Goal: Transaction & Acquisition: Book appointment/travel/reservation

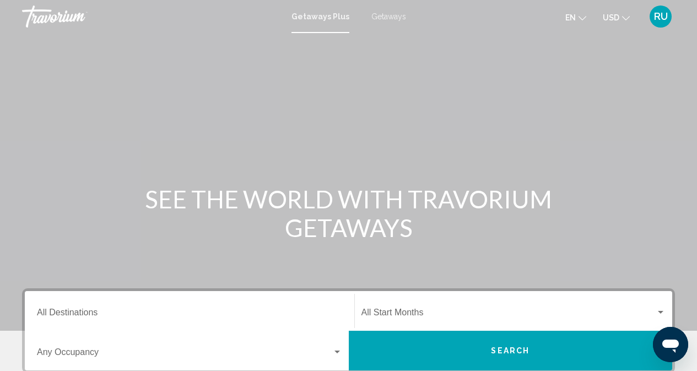
click at [390, 14] on span "Getaways" at bounding box center [388, 16] width 35 height 9
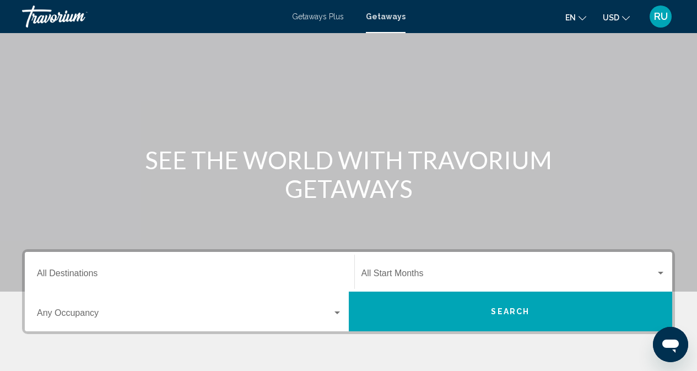
scroll to position [110, 0]
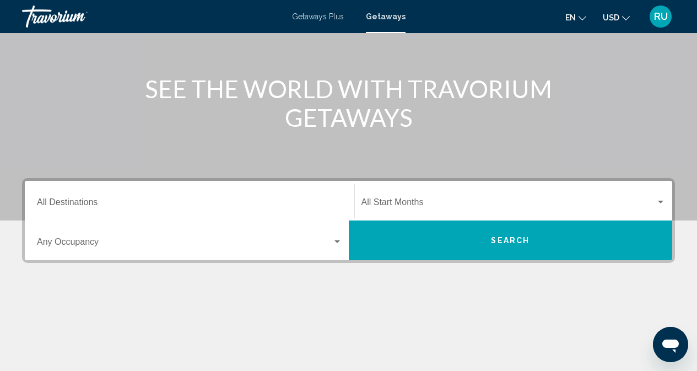
click at [118, 198] on div "Destination All Destinations" at bounding box center [189, 201] width 305 height 35
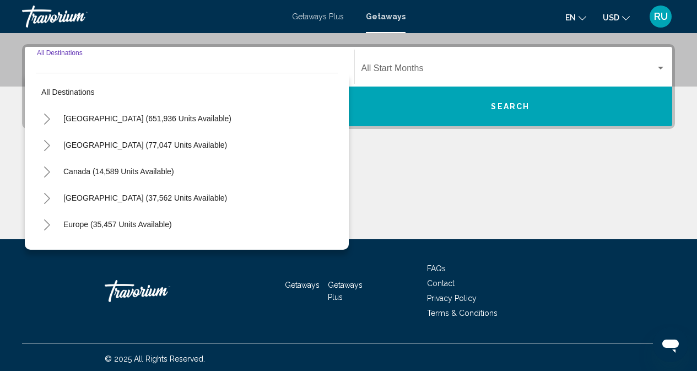
scroll to position [247, 0]
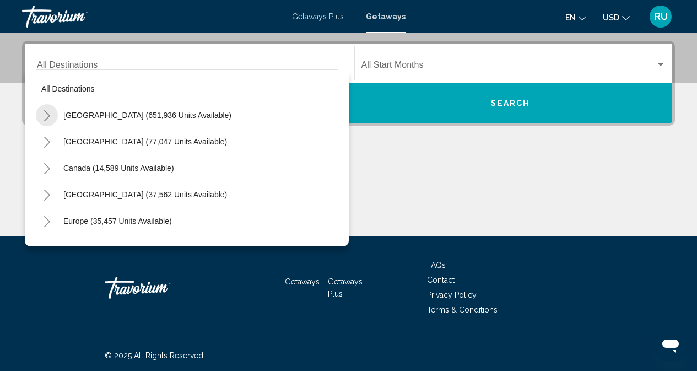
click at [45, 112] on icon "Toggle United States (651,936 units available)" at bounding box center [47, 115] width 8 height 11
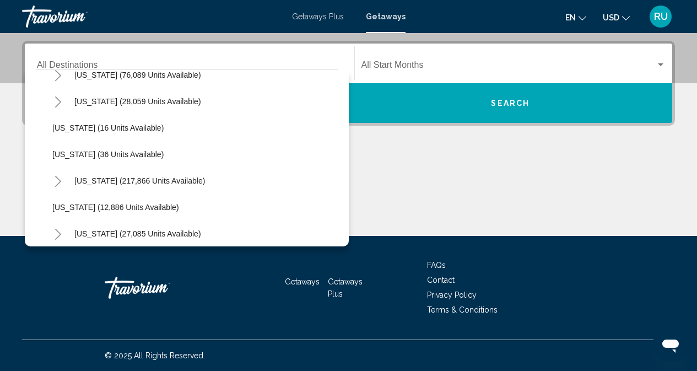
scroll to position [165, 0]
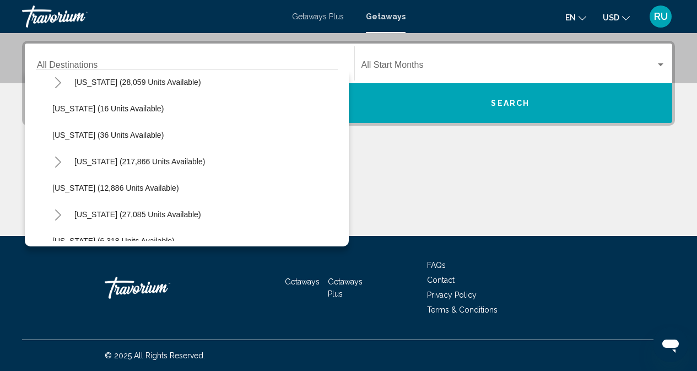
click at [55, 162] on icon "Toggle Florida (217,866 units available)" at bounding box center [58, 162] width 8 height 11
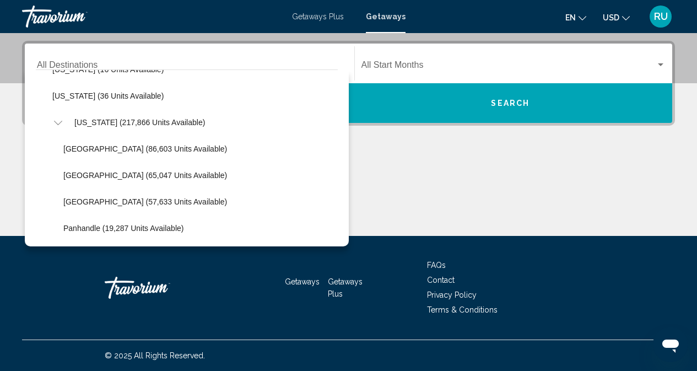
scroll to position [220, 0]
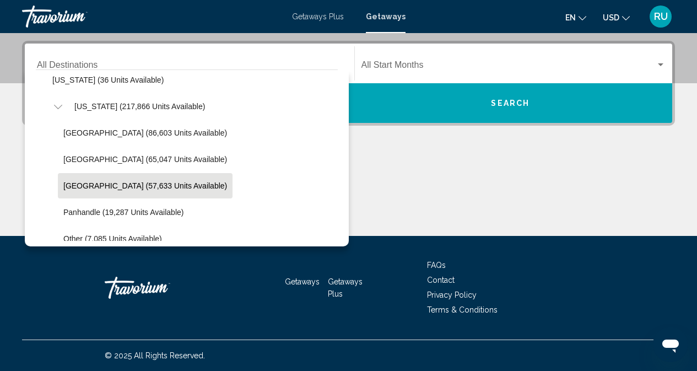
click at [88, 182] on span "West Coast (57,633 units available)" at bounding box center [145, 185] width 164 height 9
type input "**********"
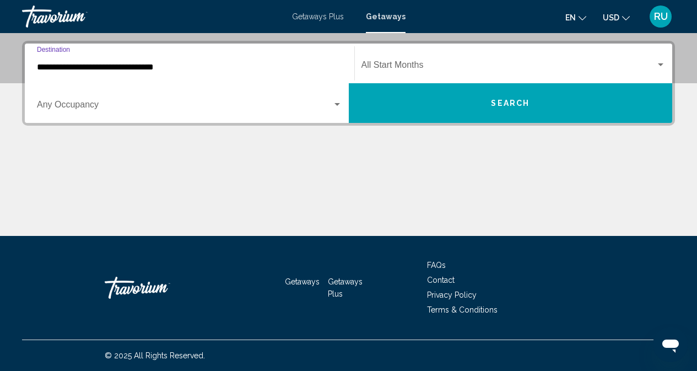
click at [212, 102] on span "Search widget" at bounding box center [184, 107] width 295 height 10
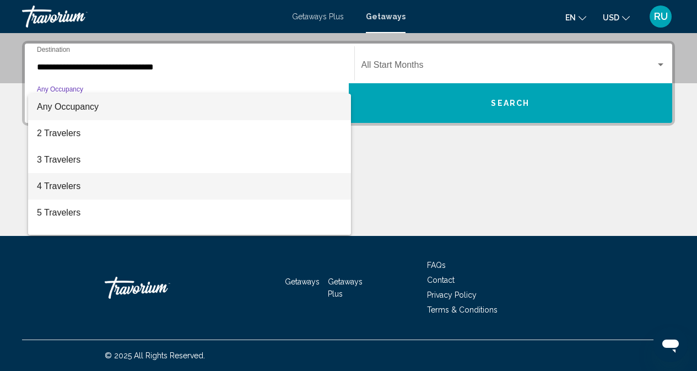
click at [62, 181] on span "4 Travelers" at bounding box center [189, 186] width 305 height 26
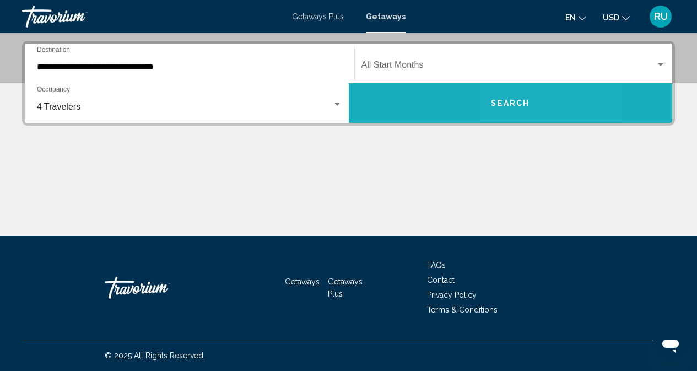
click at [508, 88] on button "Search" at bounding box center [511, 103] width 324 height 40
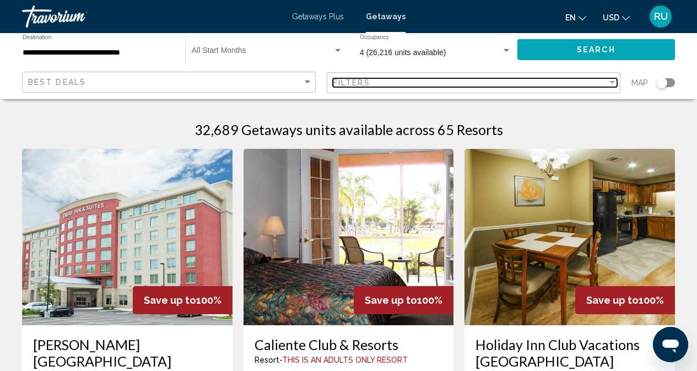
click at [558, 85] on div "Filters" at bounding box center [470, 82] width 274 height 9
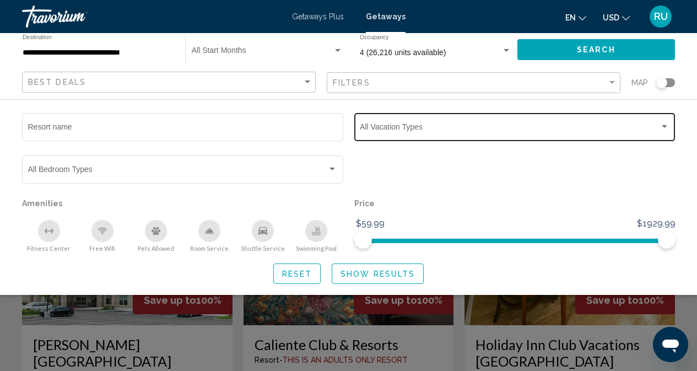
click at [449, 126] on span "Search widget" at bounding box center [510, 129] width 300 height 9
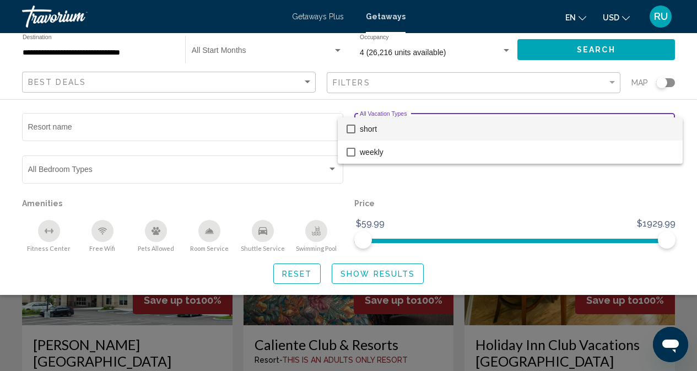
click at [369, 131] on span "short" at bounding box center [517, 128] width 314 height 23
click at [384, 273] on div at bounding box center [348, 185] width 697 height 371
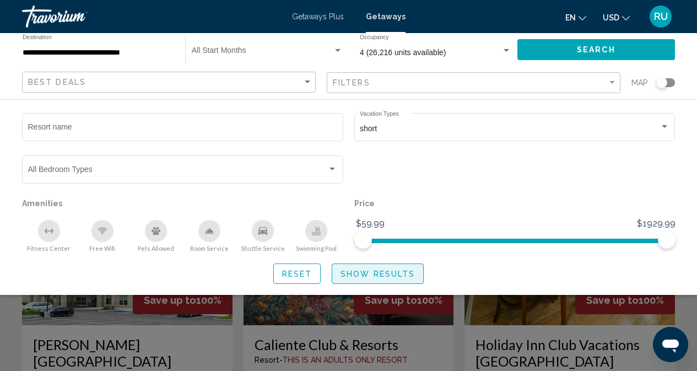
click at [375, 269] on span "Show Results" at bounding box center [378, 273] width 74 height 9
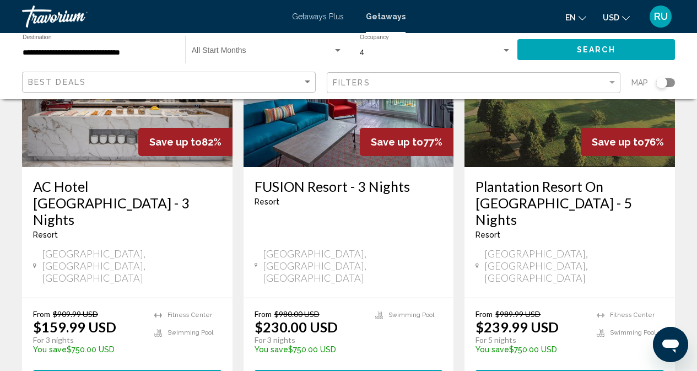
scroll to position [1525, 0]
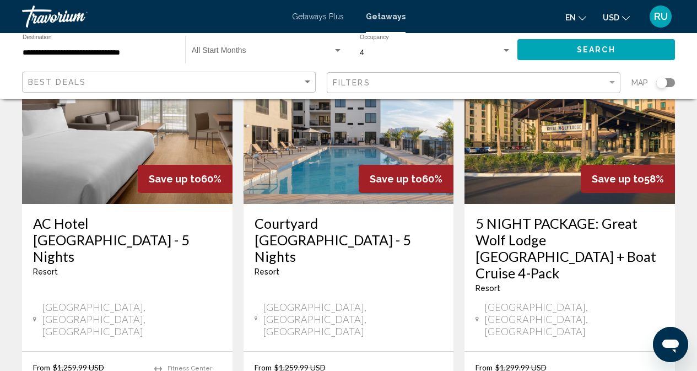
scroll to position [1488, 0]
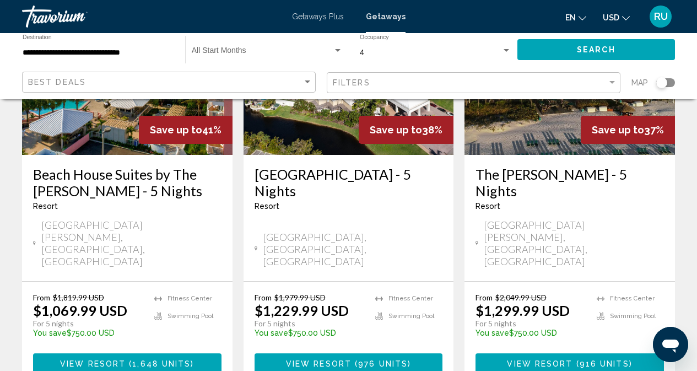
scroll to position [1150, 0]
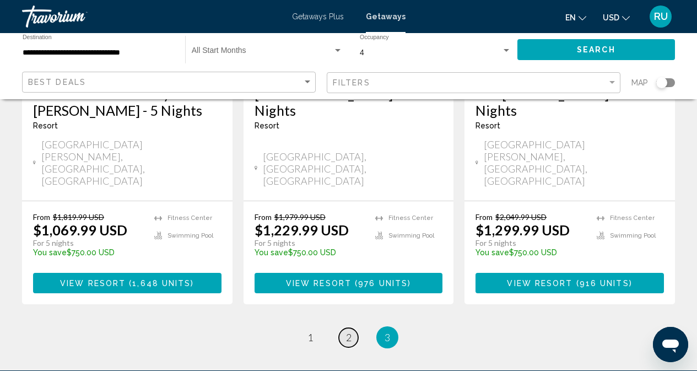
click at [351, 331] on span "2" at bounding box center [349, 337] width 6 height 12
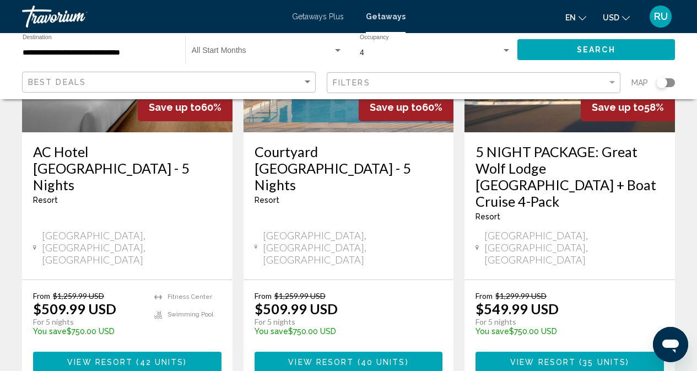
scroll to position [1543, 0]
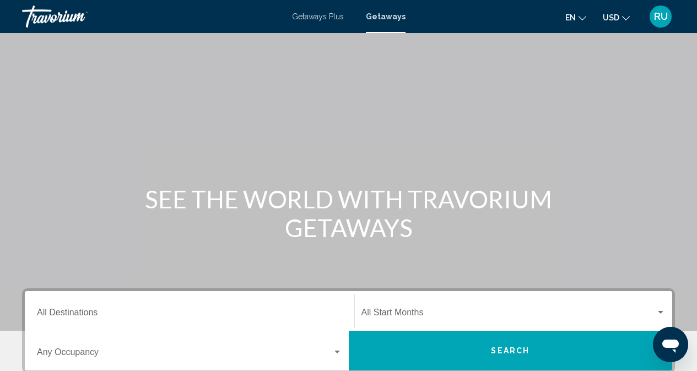
scroll to position [110, 0]
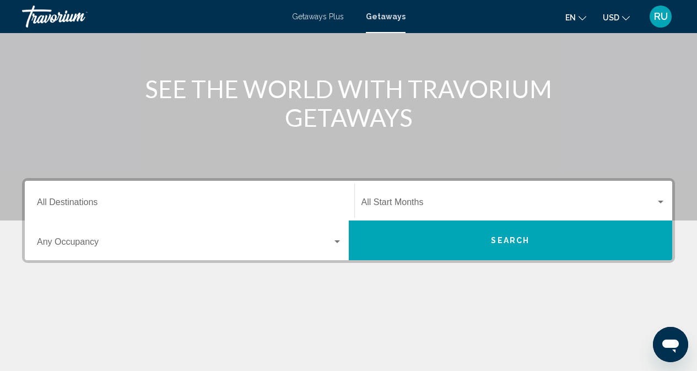
click at [164, 203] on input "Destination All Destinations" at bounding box center [189, 205] width 305 height 10
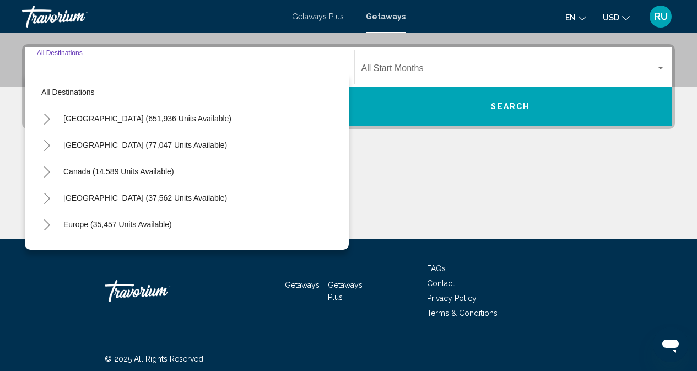
scroll to position [247, 0]
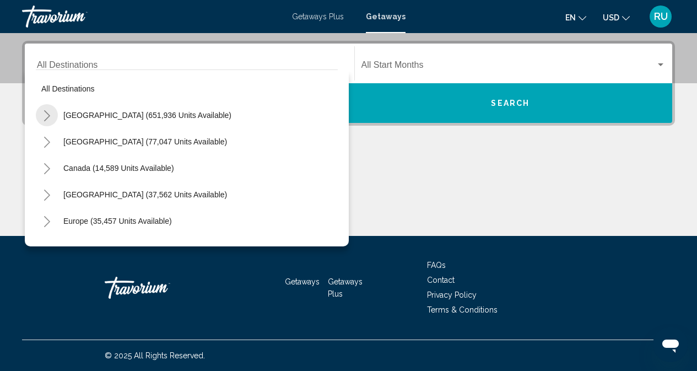
click at [45, 115] on icon "Toggle United States (651,936 units available)" at bounding box center [47, 115] width 8 height 11
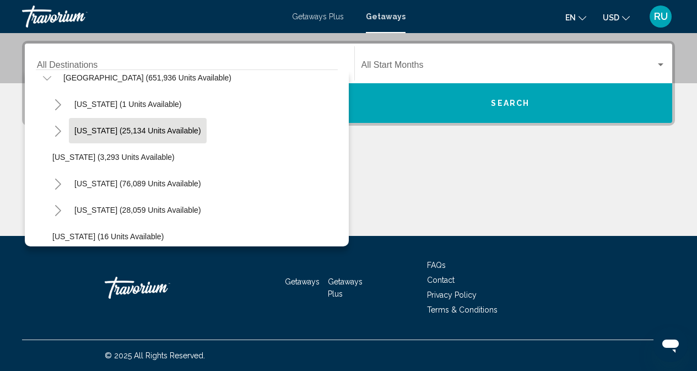
scroll to position [110, 0]
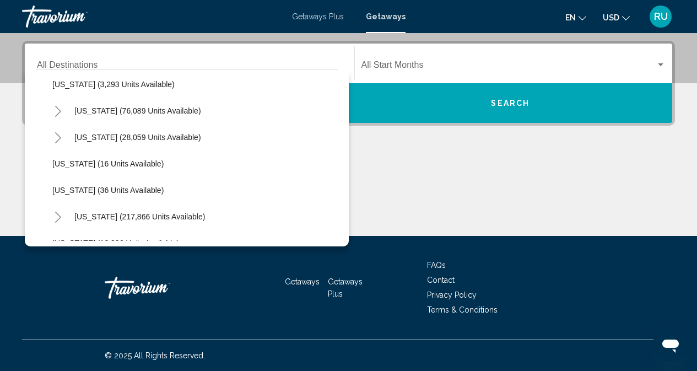
click at [58, 215] on icon "Toggle Florida (217,866 units available)" at bounding box center [58, 217] width 6 height 11
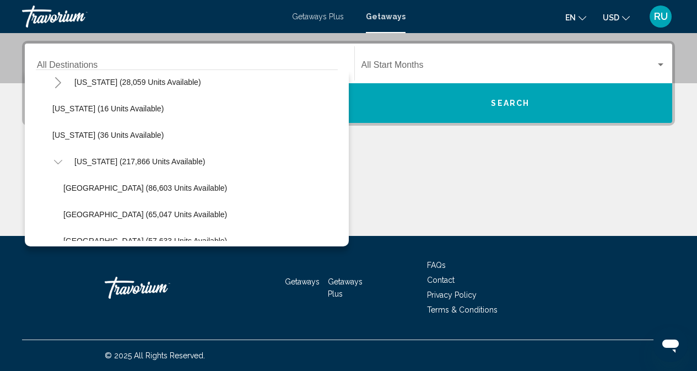
scroll to position [220, 0]
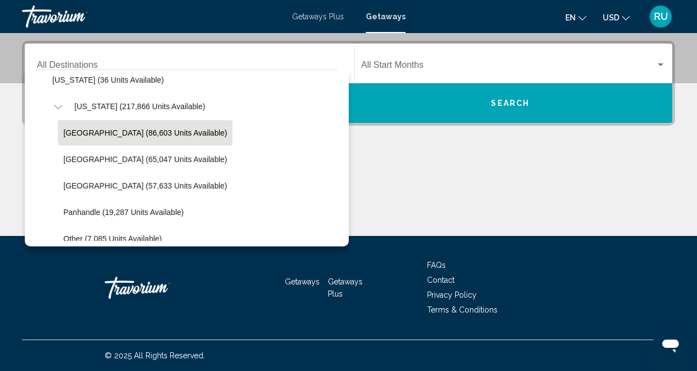
click at [105, 126] on button "Orlando & Disney Area (86,603 units available)" at bounding box center [145, 132] width 175 height 25
type input "**********"
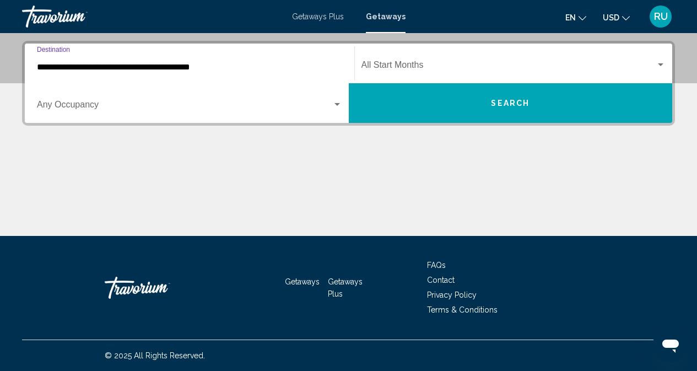
click at [237, 102] on span "Search widget" at bounding box center [184, 107] width 295 height 10
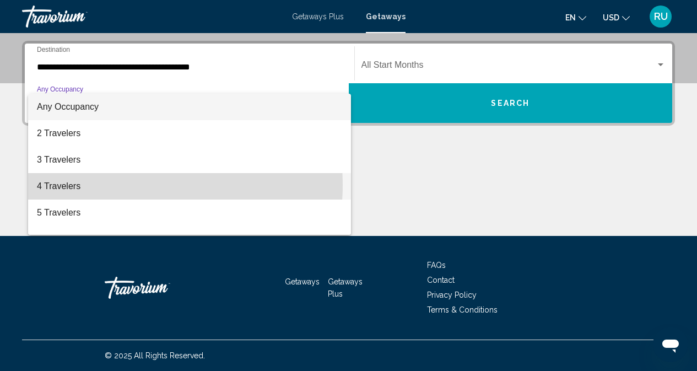
click at [71, 184] on span "4 Travelers" at bounding box center [189, 186] width 305 height 26
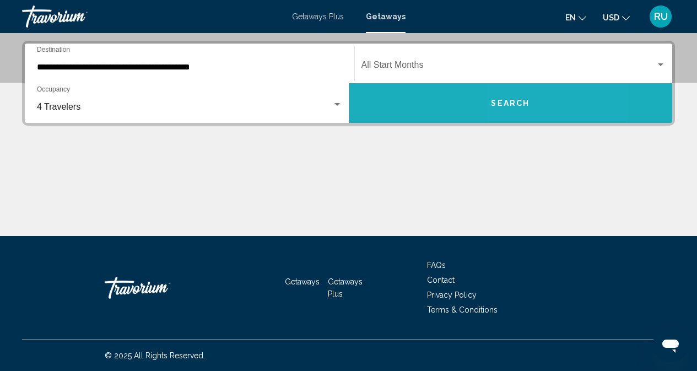
click at [525, 96] on button "Search" at bounding box center [511, 103] width 324 height 40
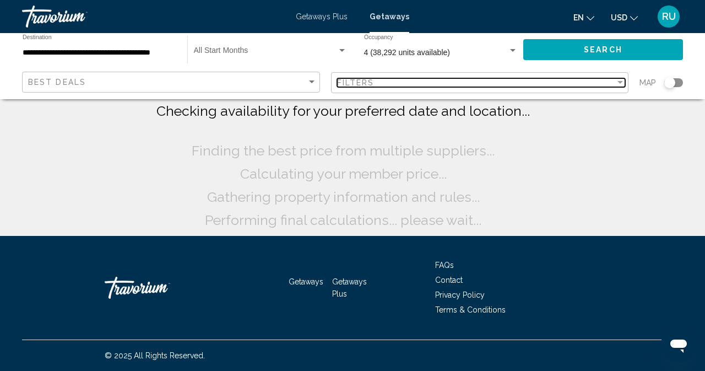
click at [570, 79] on div "Filters" at bounding box center [476, 82] width 279 height 9
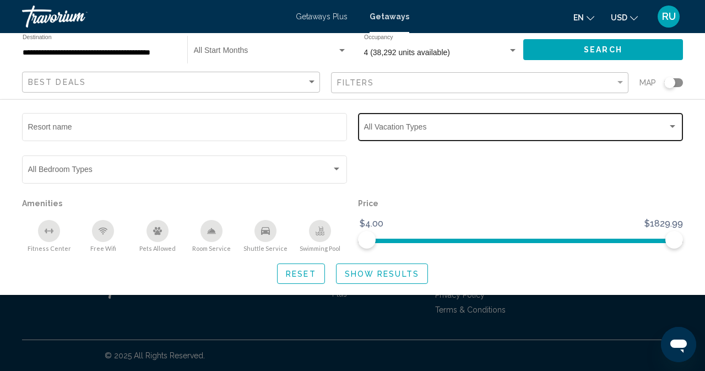
click at [596, 115] on div "Vacation Types All Vacation Types" at bounding box center [521, 126] width 314 height 30
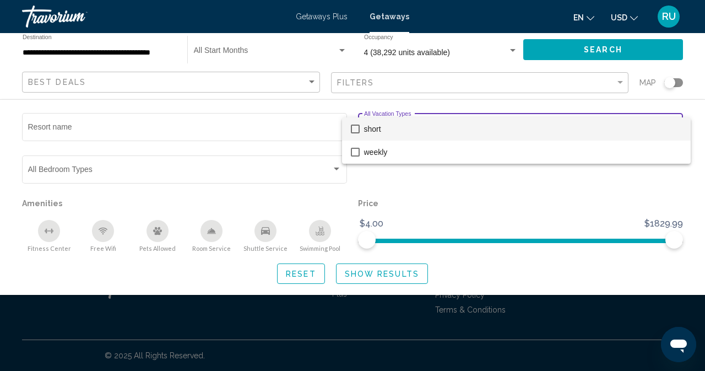
click at [387, 126] on span "short" at bounding box center [523, 128] width 318 height 23
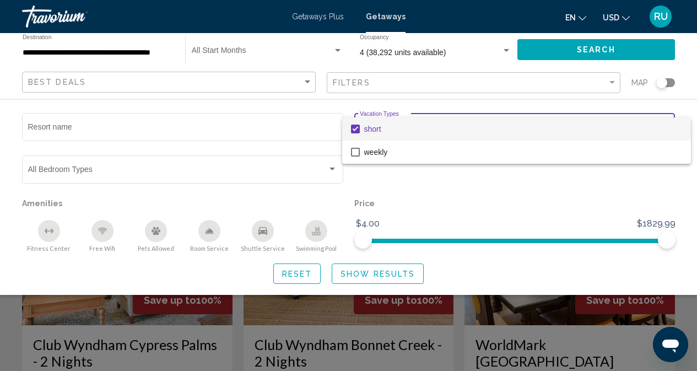
click at [385, 272] on div at bounding box center [348, 185] width 697 height 371
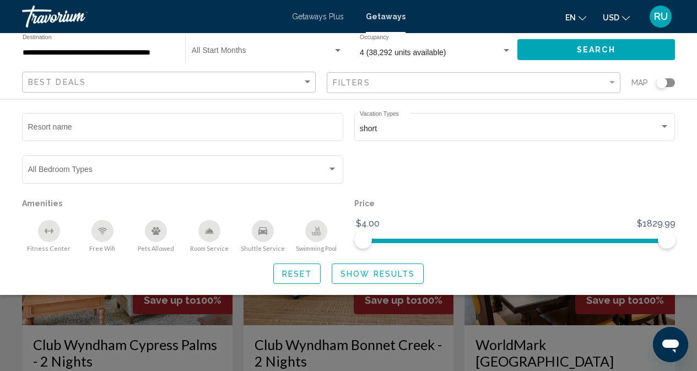
click at [385, 272] on span "Show Results" at bounding box center [378, 274] width 74 height 9
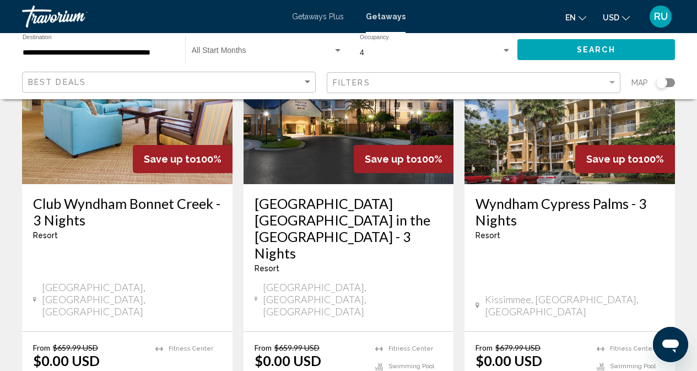
scroll to position [1488, 0]
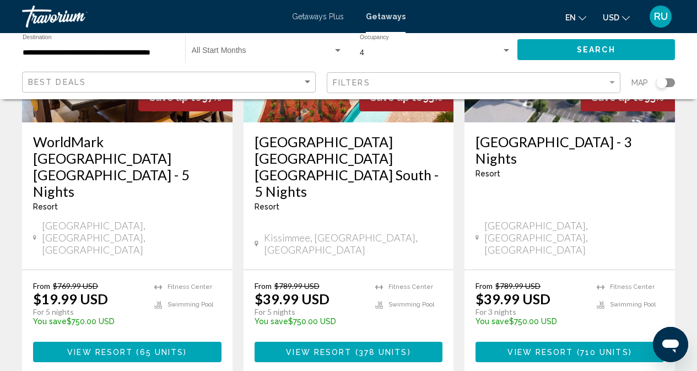
scroll to position [1541, 0]
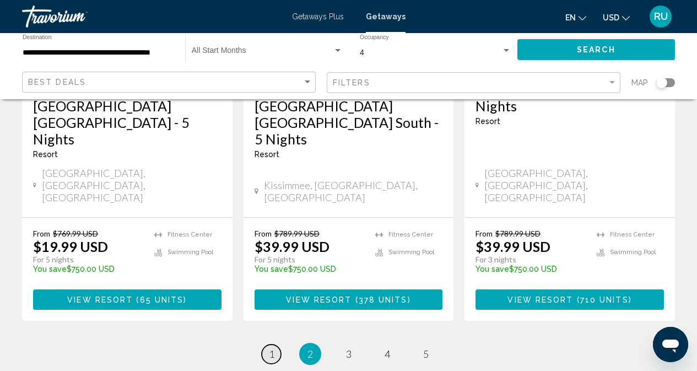
click at [273, 348] on span "1" at bounding box center [272, 354] width 6 height 12
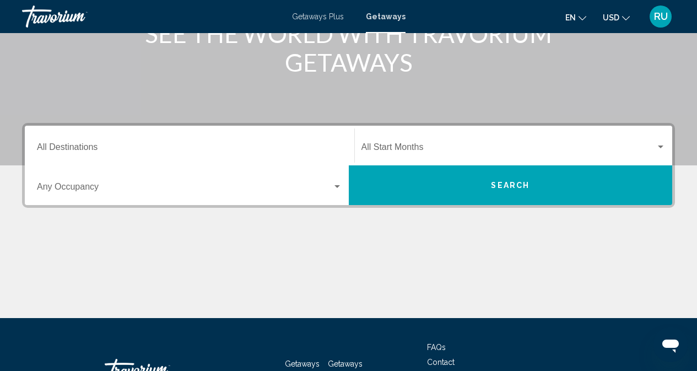
click at [184, 155] on div "Destination All Destinations" at bounding box center [189, 145] width 305 height 35
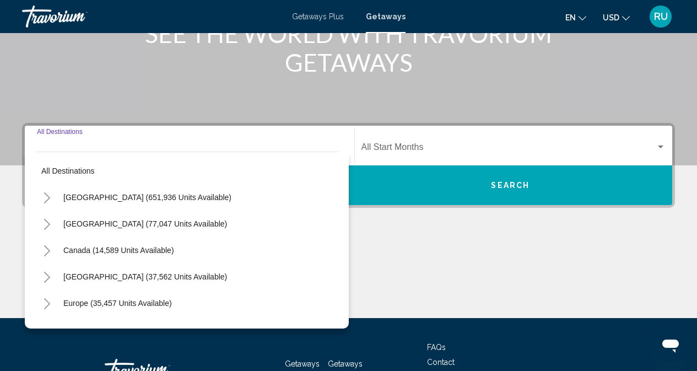
scroll to position [247, 0]
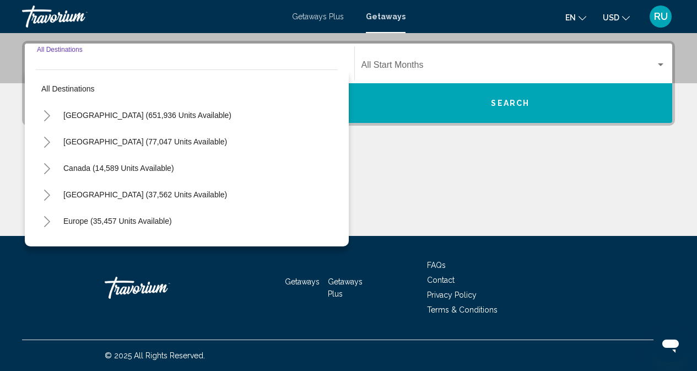
click at [46, 111] on icon "Toggle United States (651,936 units available)" at bounding box center [47, 115] width 8 height 11
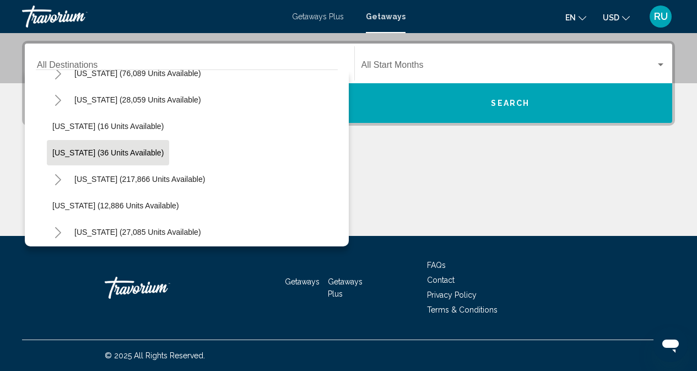
scroll to position [165, 0]
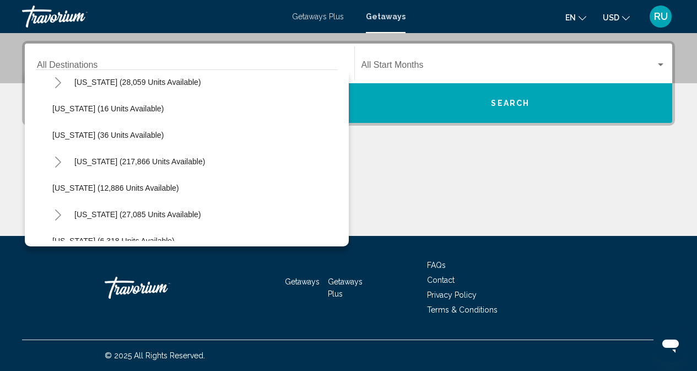
click at [54, 160] on icon "Toggle Florida (217,866 units available)" at bounding box center [58, 162] width 8 height 11
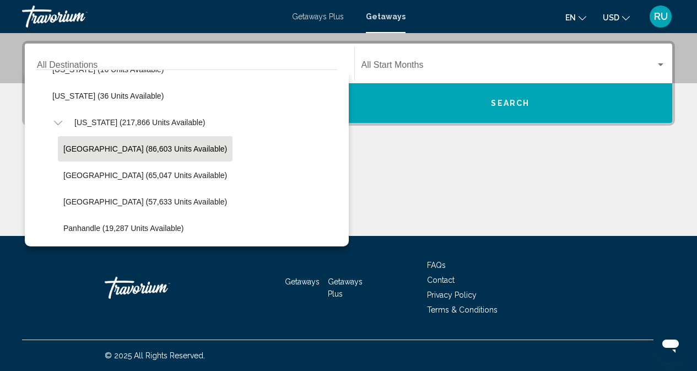
scroll to position [276, 0]
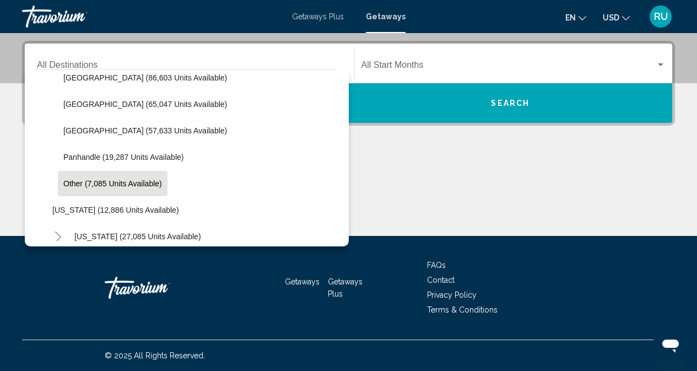
click at [86, 179] on button "Other (7,085 units available)" at bounding box center [113, 183] width 110 height 25
type input "**********"
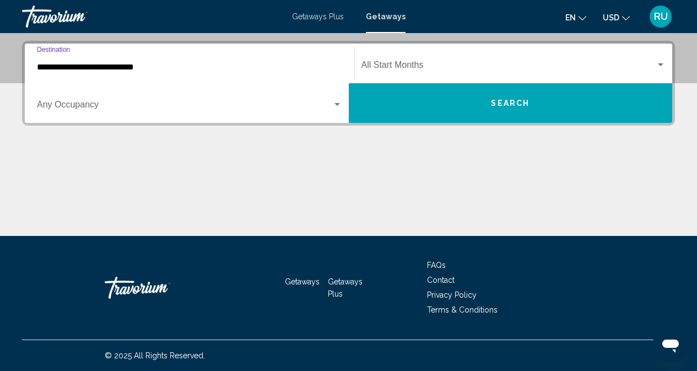
click at [239, 107] on span "Search widget" at bounding box center [184, 107] width 295 height 10
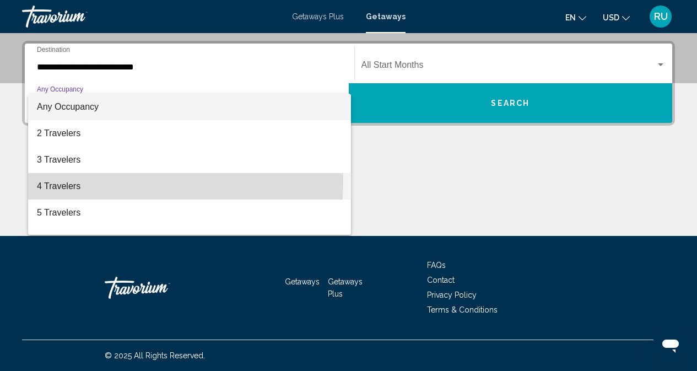
click at [82, 180] on span "4 Travelers" at bounding box center [189, 186] width 305 height 26
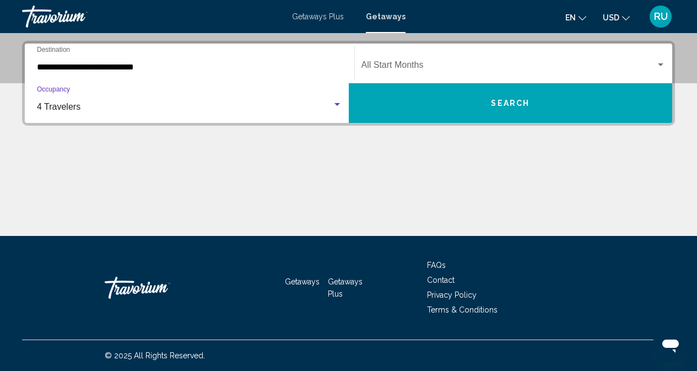
click at [491, 106] on button "Search" at bounding box center [511, 103] width 324 height 40
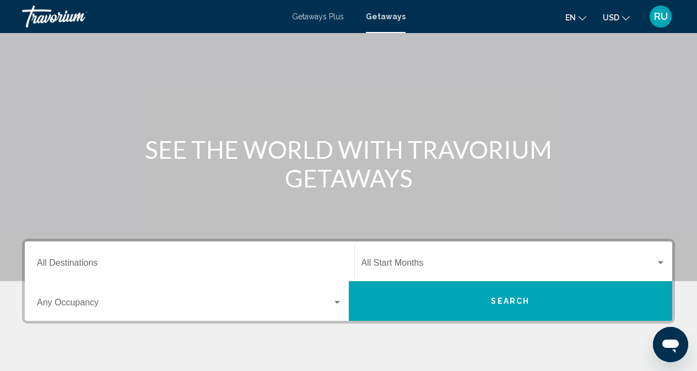
scroll to position [110, 0]
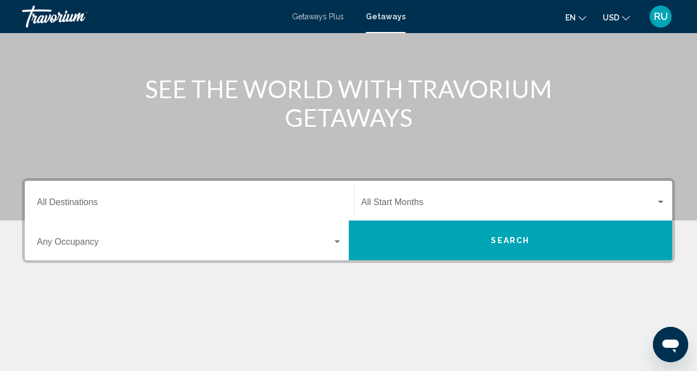
click at [193, 200] on input "Destination All Destinations" at bounding box center [189, 205] width 305 height 10
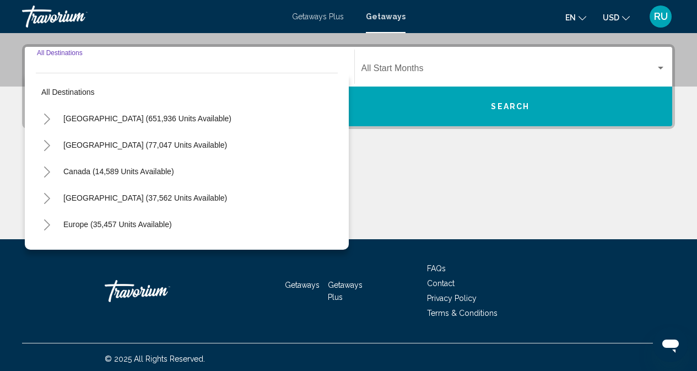
scroll to position [247, 0]
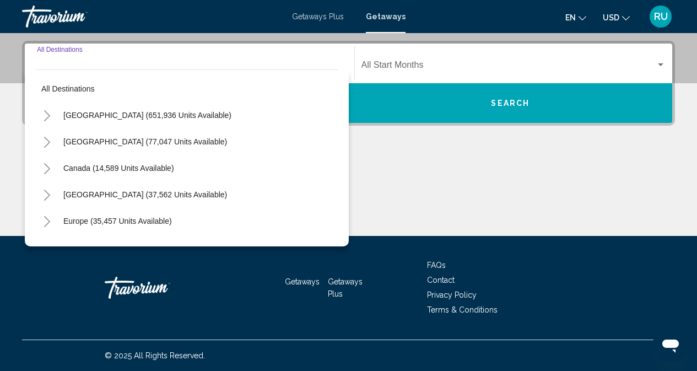
click at [41, 111] on button "Toggle United States (651,936 units available)" at bounding box center [47, 115] width 22 height 22
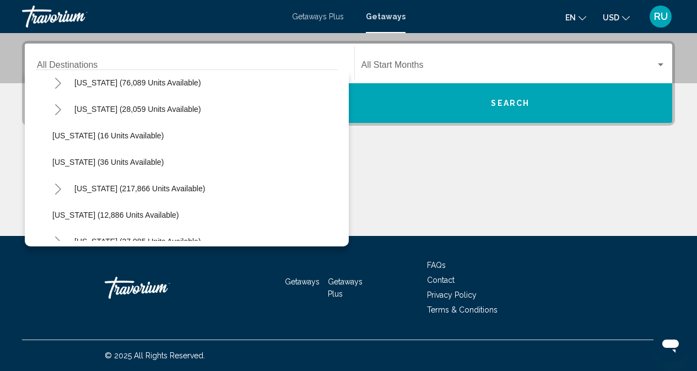
scroll to position [165, 0]
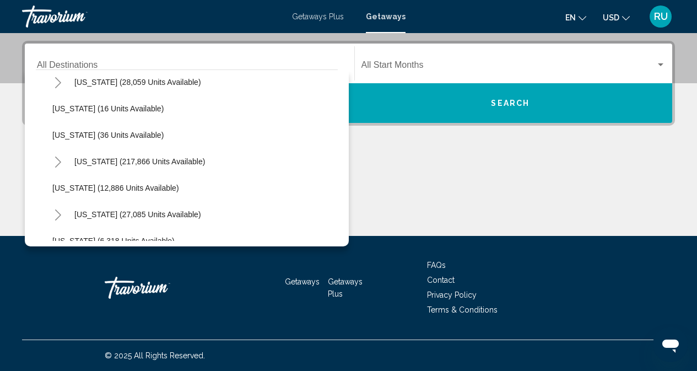
click at [54, 157] on icon "Toggle Florida (217,866 units available)" at bounding box center [58, 162] width 8 height 11
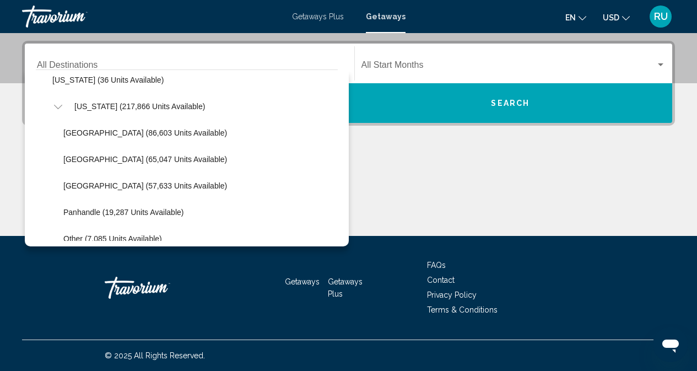
scroll to position [276, 0]
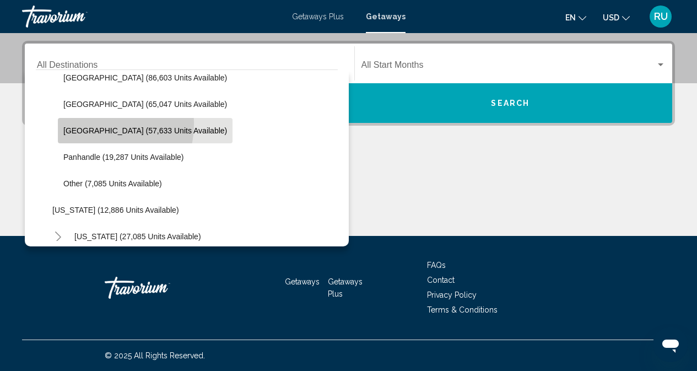
click at [87, 123] on button "West Coast (57,633 units available)" at bounding box center [145, 130] width 175 height 25
type input "**********"
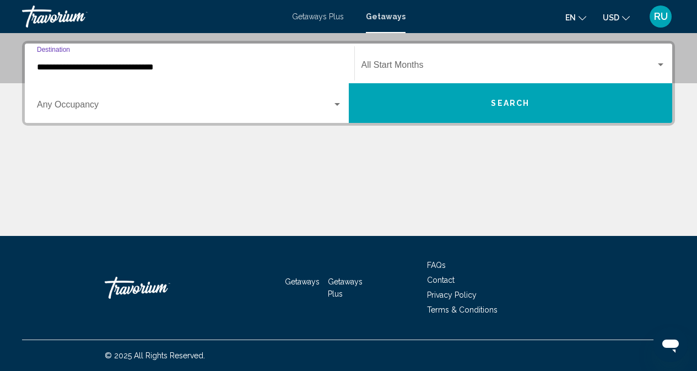
click at [170, 103] on span "Search widget" at bounding box center [184, 107] width 295 height 10
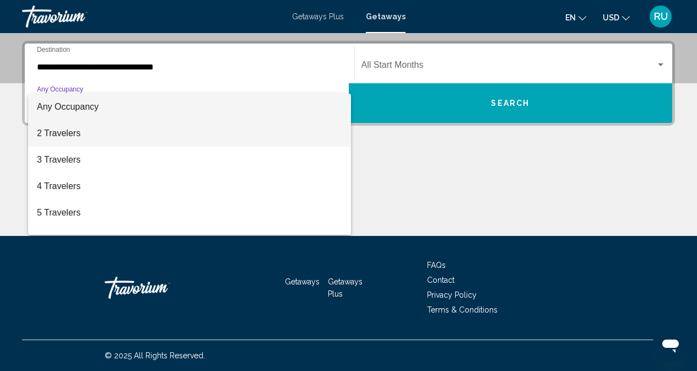
click at [64, 131] on span "2 Travelers" at bounding box center [189, 133] width 305 height 26
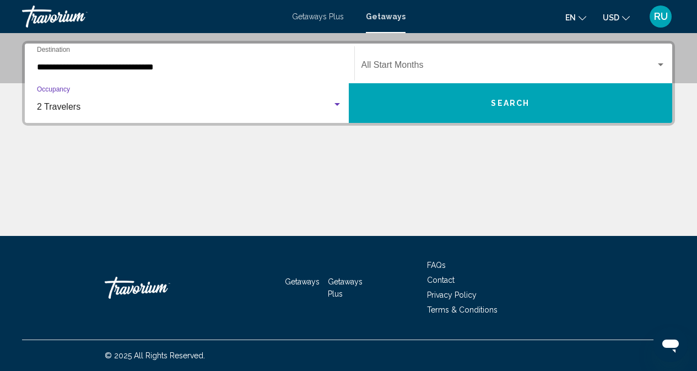
click at [505, 100] on span "Search" at bounding box center [510, 103] width 39 height 9
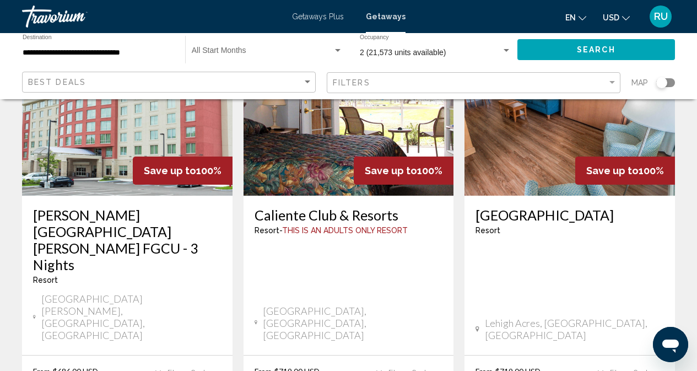
scroll to position [110, 0]
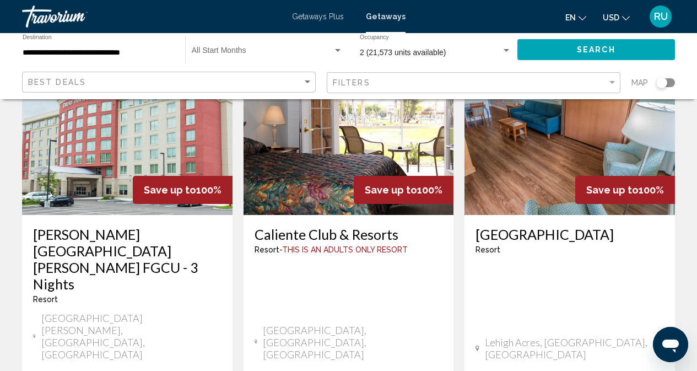
click at [354, 145] on img "Main content" at bounding box center [349, 127] width 211 height 176
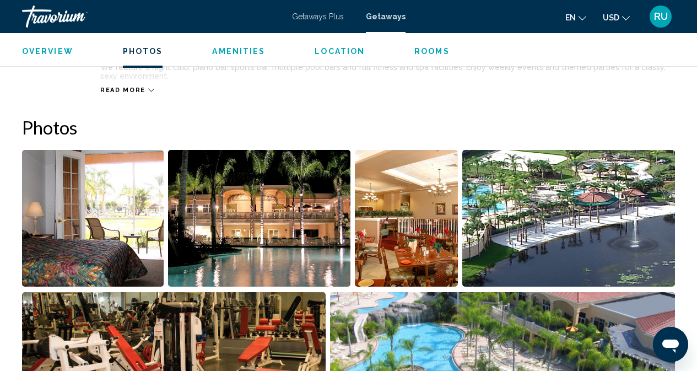
scroll to position [716, 0]
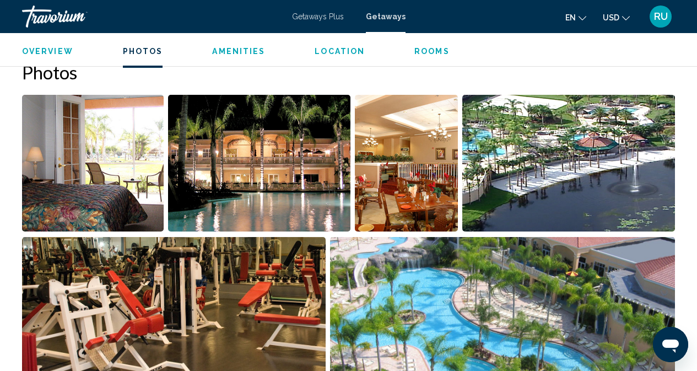
click at [78, 137] on img "Open full-screen image slider" at bounding box center [93, 163] width 142 height 137
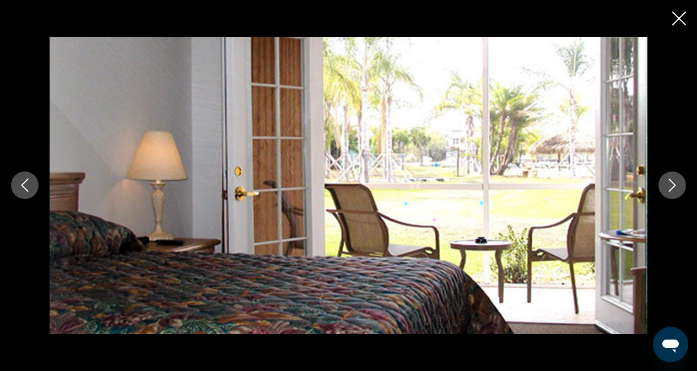
click at [673, 180] on icon "Next image" at bounding box center [672, 185] width 13 height 13
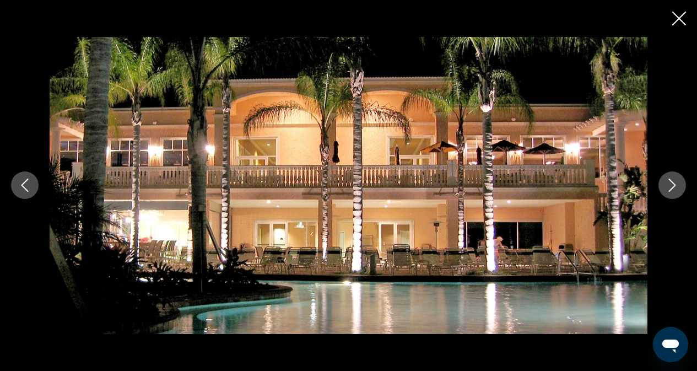
click at [675, 180] on icon "Next image" at bounding box center [672, 185] width 13 height 13
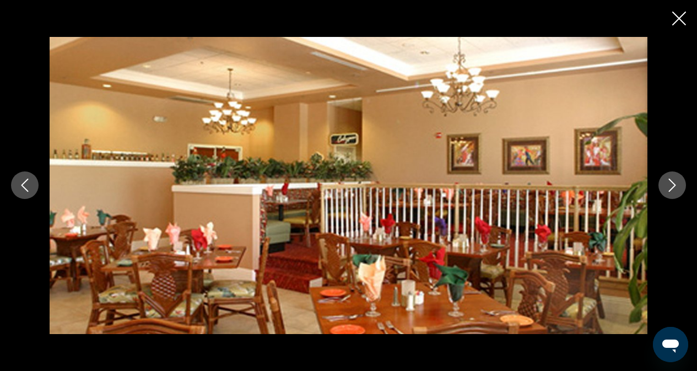
click at [675, 180] on icon "Next image" at bounding box center [672, 185] width 13 height 13
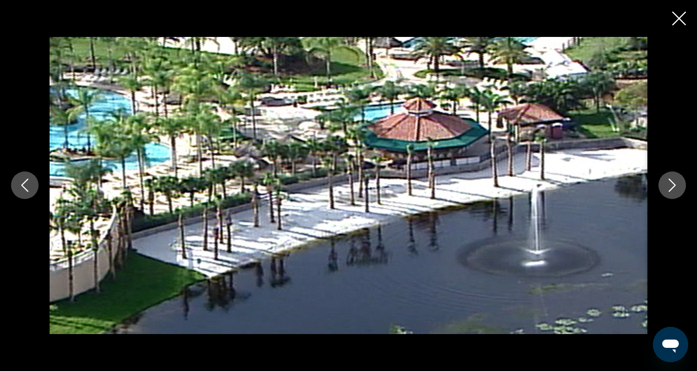
click at [675, 180] on icon "Next image" at bounding box center [672, 185] width 13 height 13
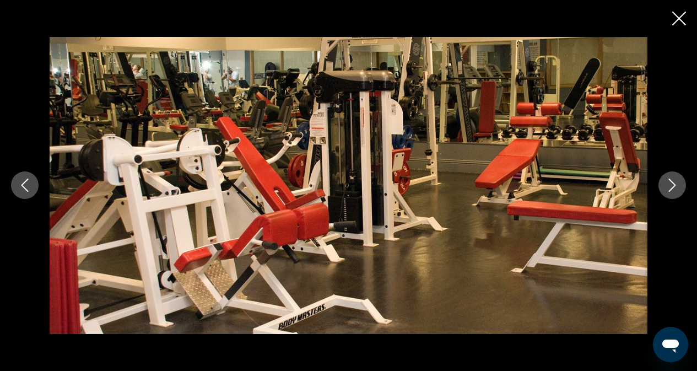
click at [675, 180] on icon "Next image" at bounding box center [672, 185] width 13 height 13
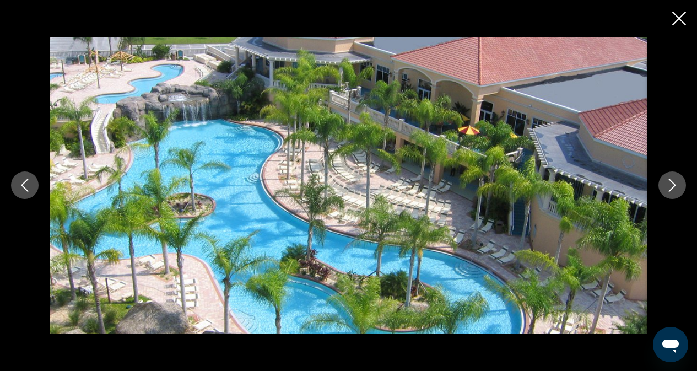
click at [675, 180] on icon "Next image" at bounding box center [672, 185] width 13 height 13
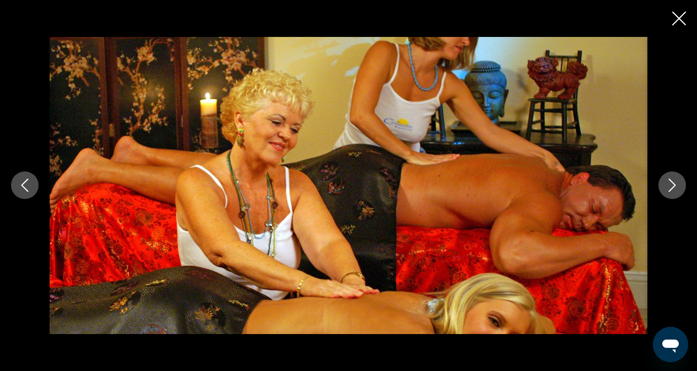
click at [675, 180] on icon "Next image" at bounding box center [672, 185] width 13 height 13
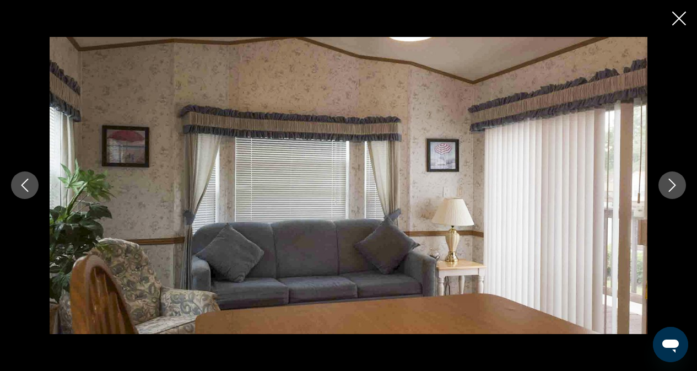
click at [675, 180] on icon "Next image" at bounding box center [672, 185] width 13 height 13
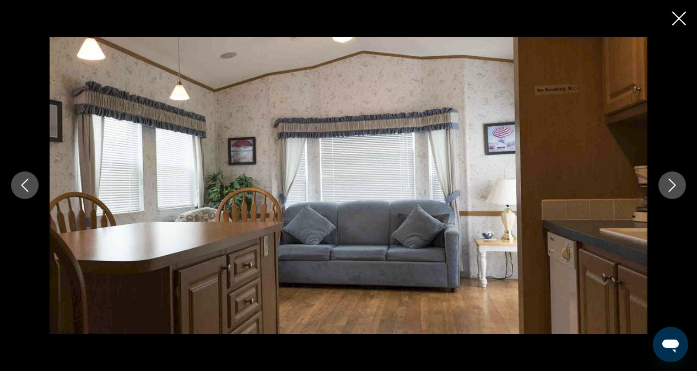
click at [675, 180] on icon "Next image" at bounding box center [672, 185] width 13 height 13
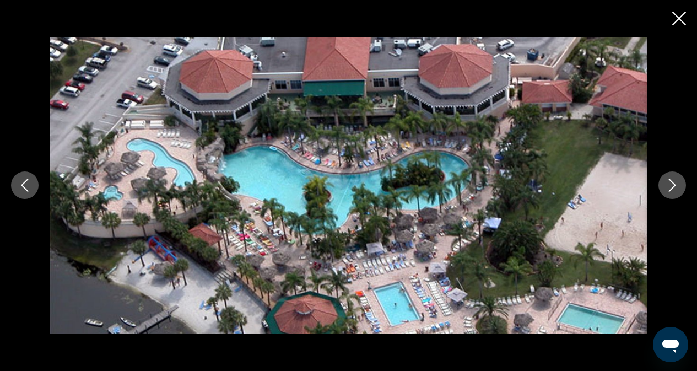
click at [675, 180] on icon "Next image" at bounding box center [672, 185] width 13 height 13
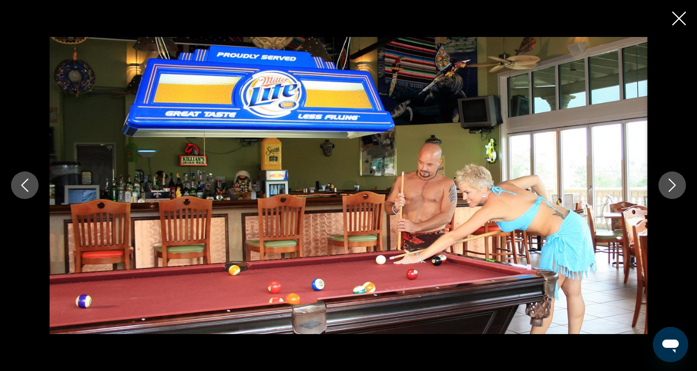
click at [675, 180] on icon "Next image" at bounding box center [672, 185] width 13 height 13
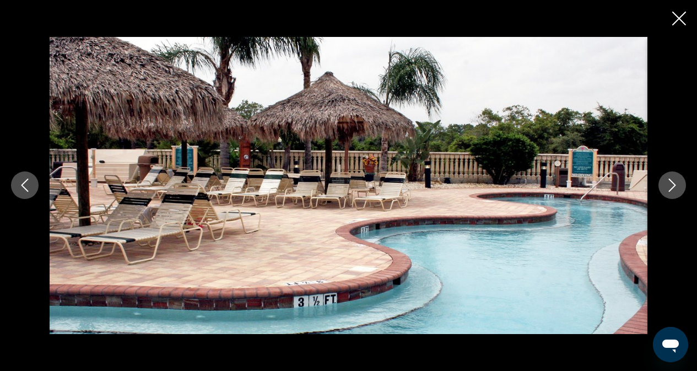
click at [675, 180] on icon "Next image" at bounding box center [672, 185] width 13 height 13
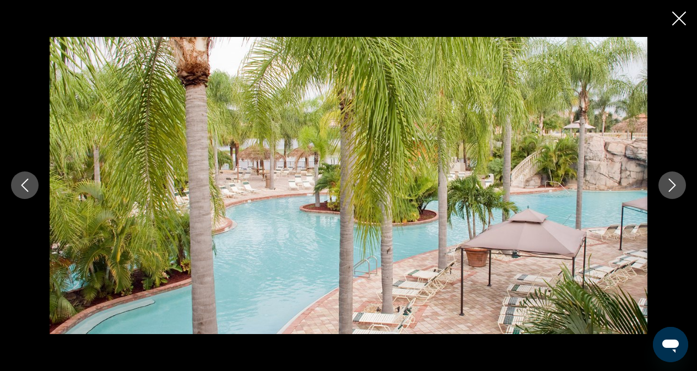
click at [675, 180] on icon "Next image" at bounding box center [672, 185] width 13 height 13
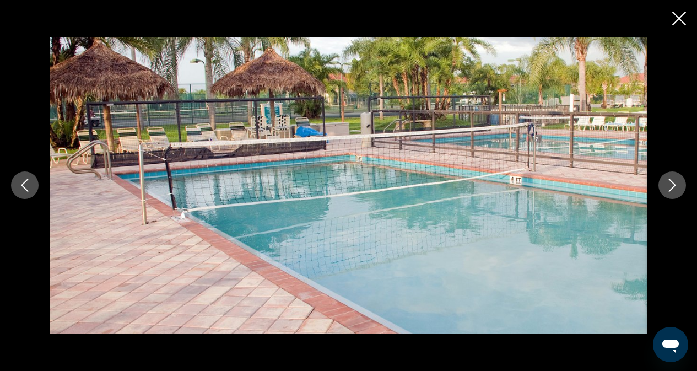
click at [675, 180] on icon "Next image" at bounding box center [672, 185] width 13 height 13
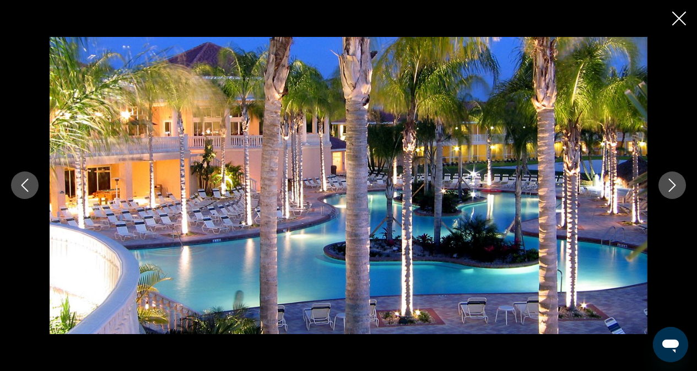
click at [675, 180] on icon "Next image" at bounding box center [672, 185] width 13 height 13
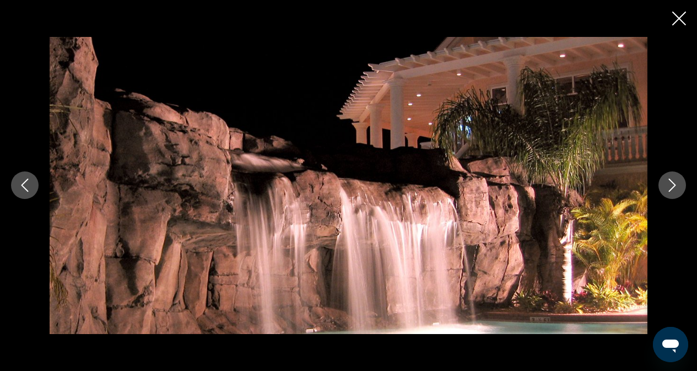
click at [675, 180] on icon "Next image" at bounding box center [672, 185] width 13 height 13
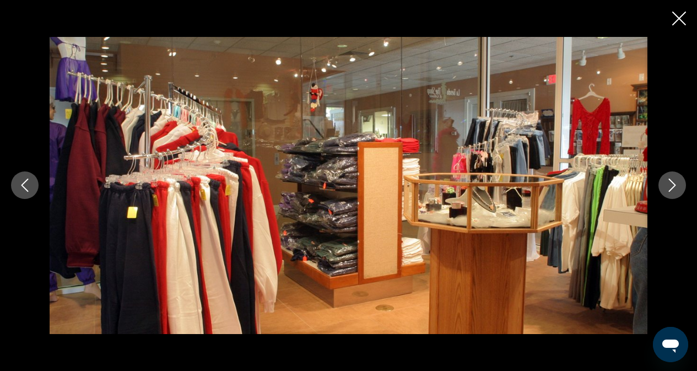
click at [675, 180] on icon "Next image" at bounding box center [672, 185] width 13 height 13
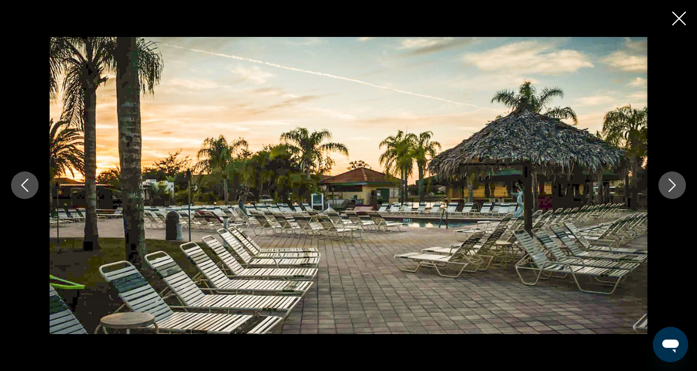
click at [675, 180] on icon "Next image" at bounding box center [672, 185] width 13 height 13
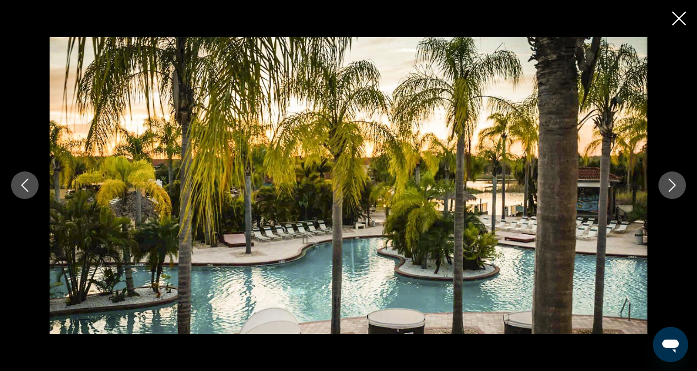
click at [675, 180] on icon "Next image" at bounding box center [672, 185] width 13 height 13
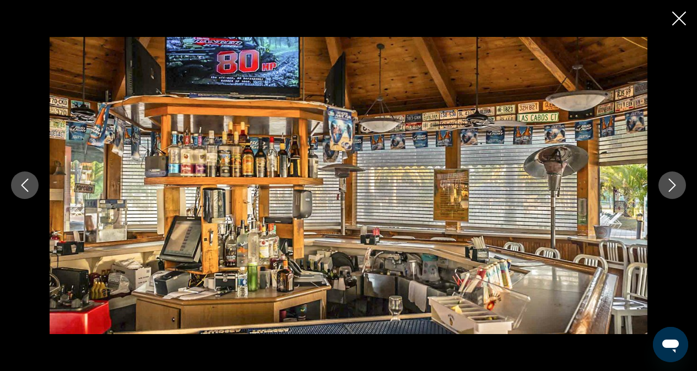
click at [675, 180] on icon "Next image" at bounding box center [672, 185] width 13 height 13
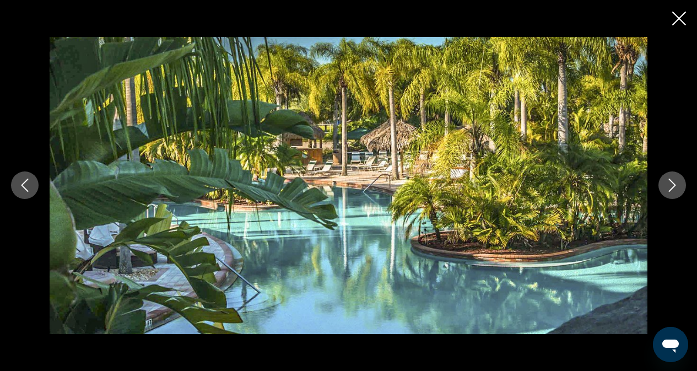
click at [675, 180] on icon "Next image" at bounding box center [672, 185] width 13 height 13
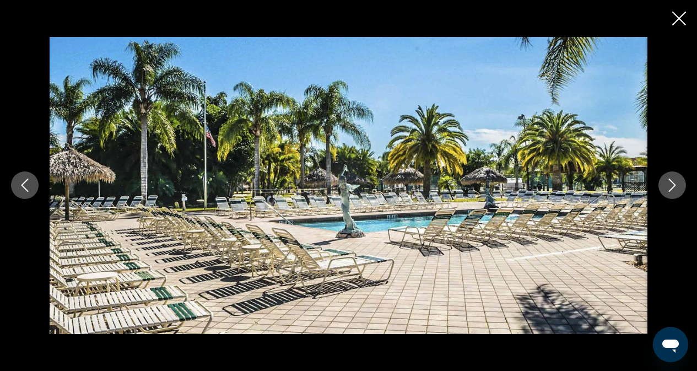
click at [675, 180] on icon "Next image" at bounding box center [672, 185] width 13 height 13
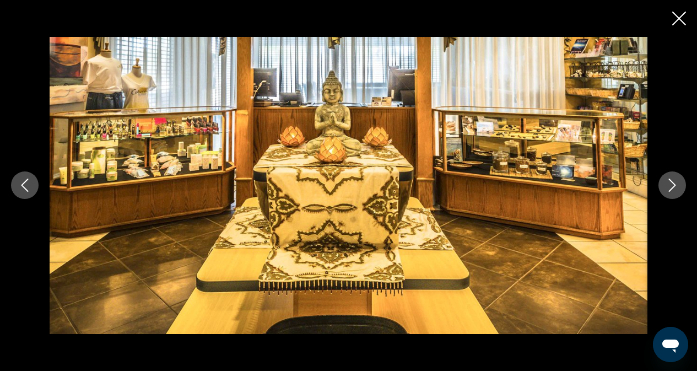
click at [675, 180] on icon "Next image" at bounding box center [672, 185] width 13 height 13
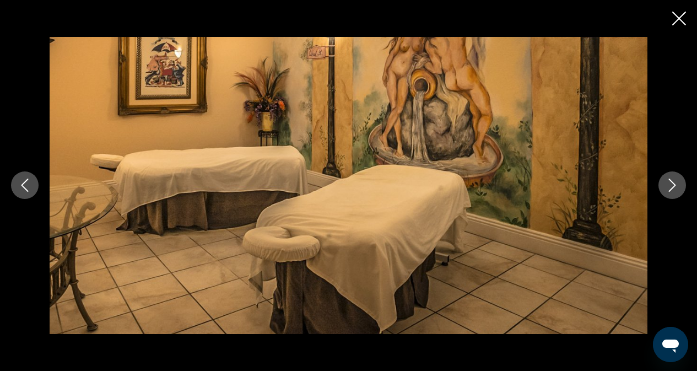
click at [675, 180] on icon "Next image" at bounding box center [672, 185] width 13 height 13
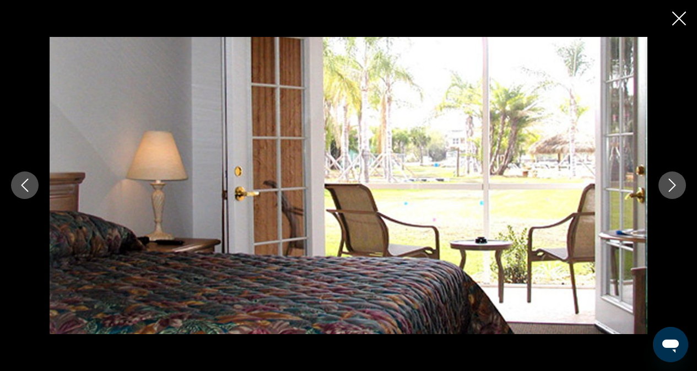
click at [25, 188] on icon "Previous image" at bounding box center [24, 185] width 7 height 13
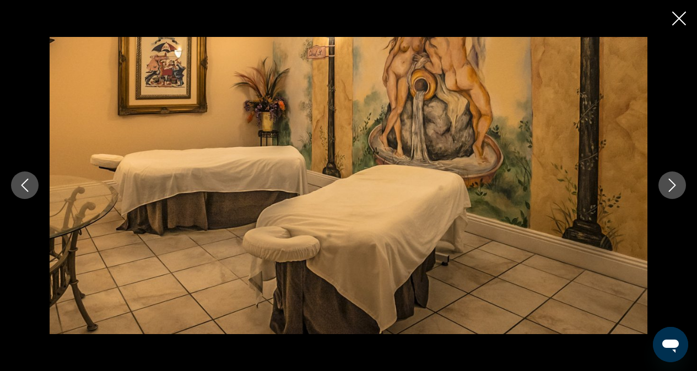
click at [25, 187] on icon "Previous image" at bounding box center [24, 185] width 13 height 13
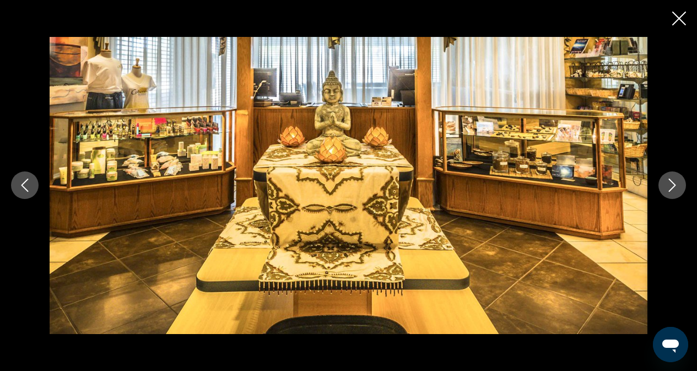
click at [668, 179] on icon "Next image" at bounding box center [672, 185] width 13 height 13
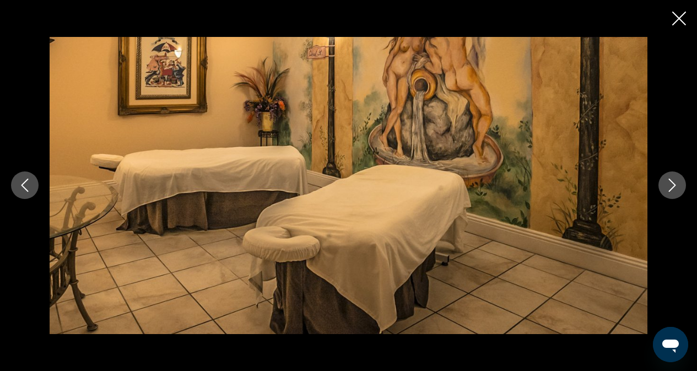
click at [668, 179] on icon "Next image" at bounding box center [672, 185] width 13 height 13
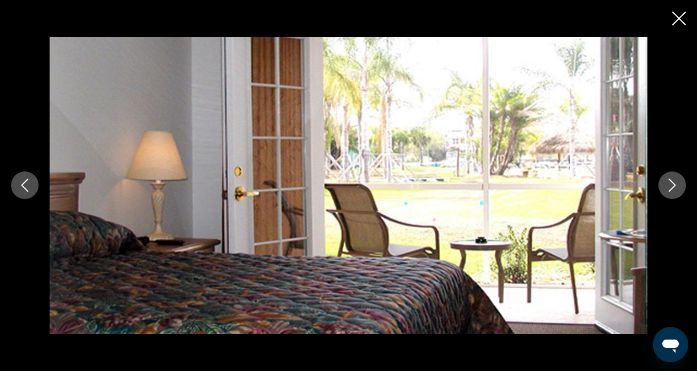
click at [674, 25] on button "Close slideshow" at bounding box center [679, 19] width 14 height 17
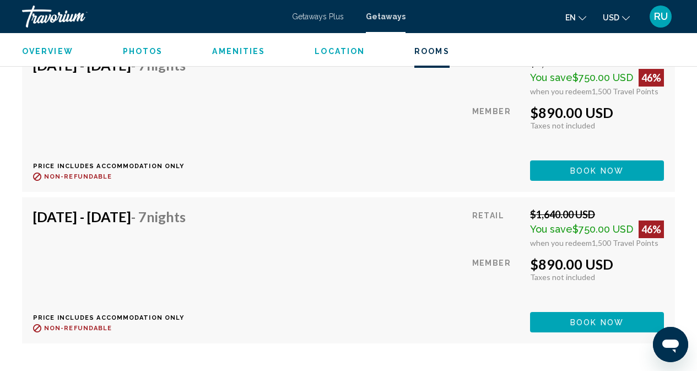
scroll to position [3086, 0]
